Goal: Information Seeking & Learning: Learn about a topic

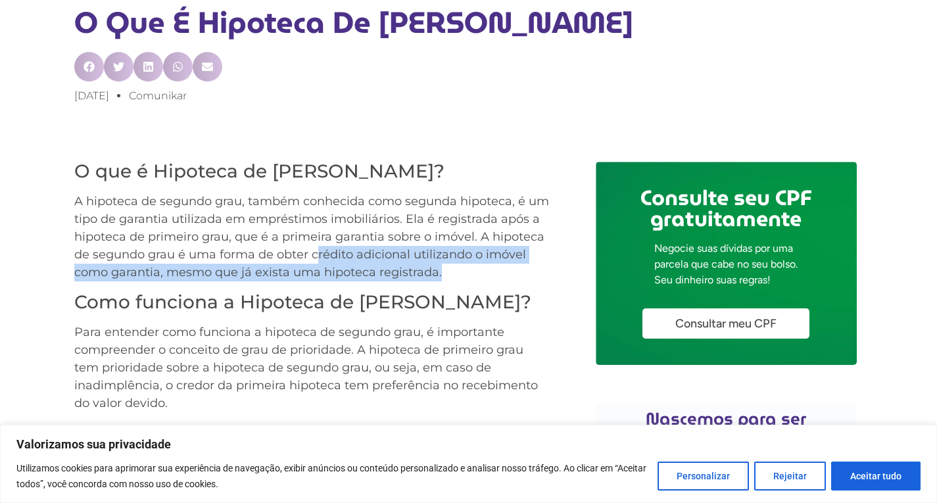
drag, startPoint x: 317, startPoint y: 256, endPoint x: 439, endPoint y: 272, distance: 123.4
click at [439, 272] on p "A hipoteca de segundo grau, também conhecida como segunda hipoteca, é um tipo d…" at bounding box center [312, 237] width 476 height 89
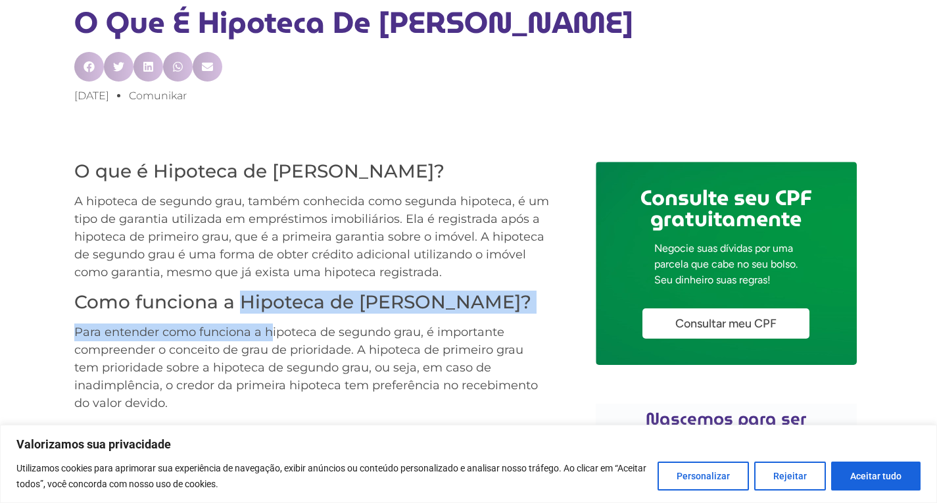
drag, startPoint x: 259, startPoint y: 318, endPoint x: 275, endPoint y: 346, distance: 32.7
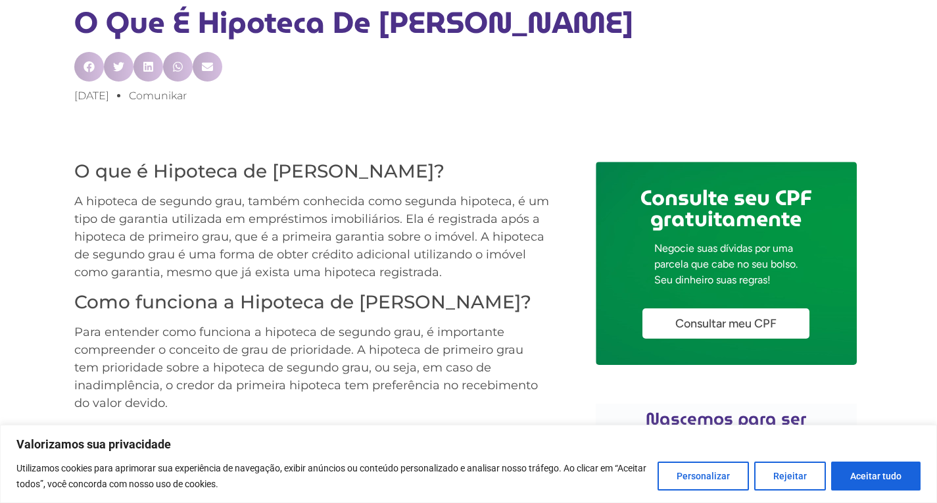
click at [278, 353] on p "Para entender como funciona a hipoteca de segundo grau, é importante compreende…" at bounding box center [312, 368] width 476 height 89
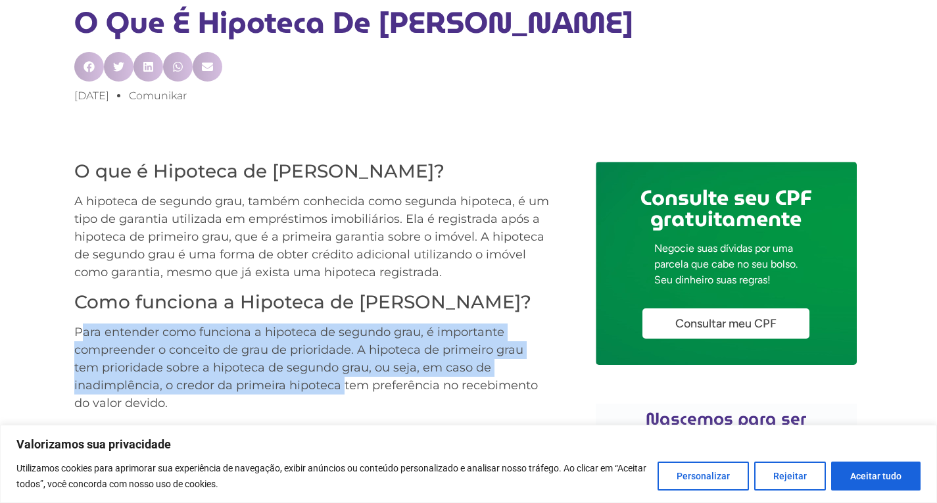
drag, startPoint x: 79, startPoint y: 337, endPoint x: 345, endPoint y: 378, distance: 268.9
click at [345, 378] on p "Para entender como funciona a hipoteca de segundo grau, é importante compreende…" at bounding box center [312, 368] width 476 height 89
